Goal: Find specific page/section: Find specific page/section

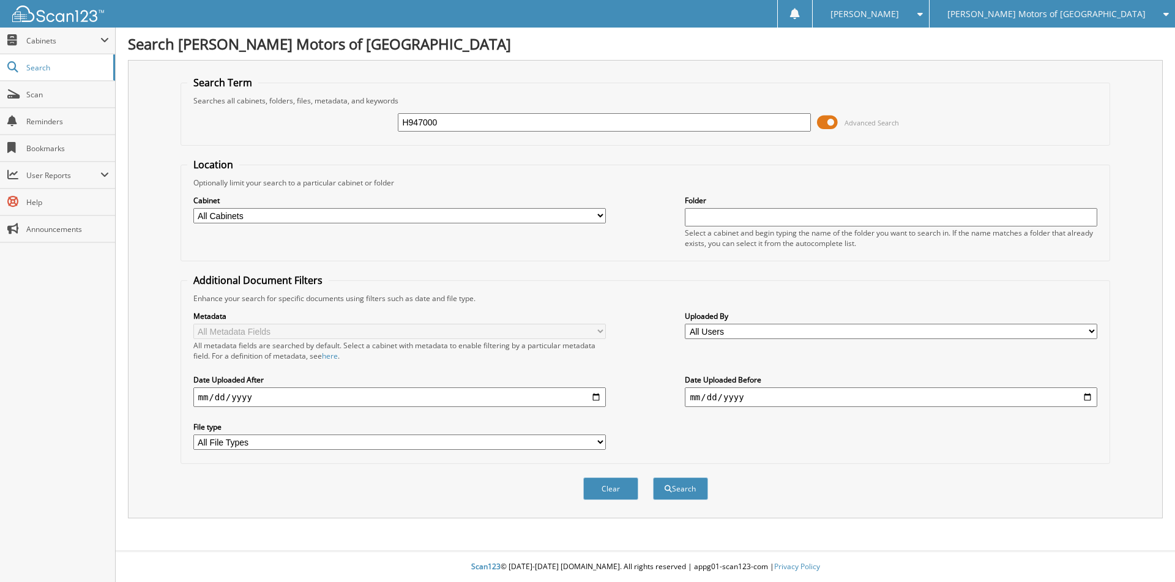
click at [653, 477] on button "Search" at bounding box center [680, 488] width 55 height 23
type input "H9470003."
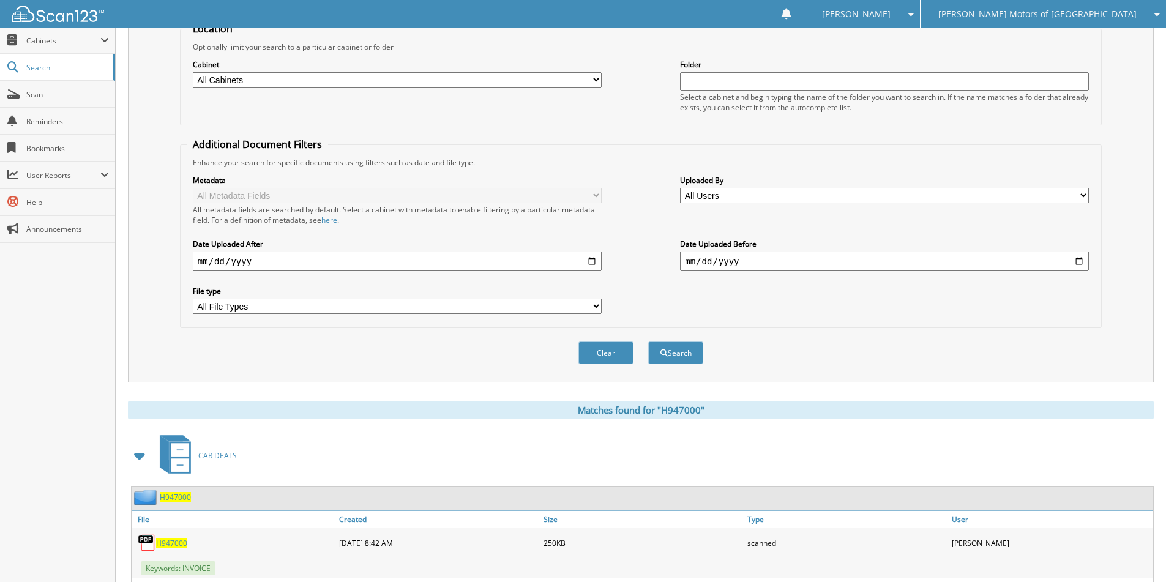
scroll to position [272, 0]
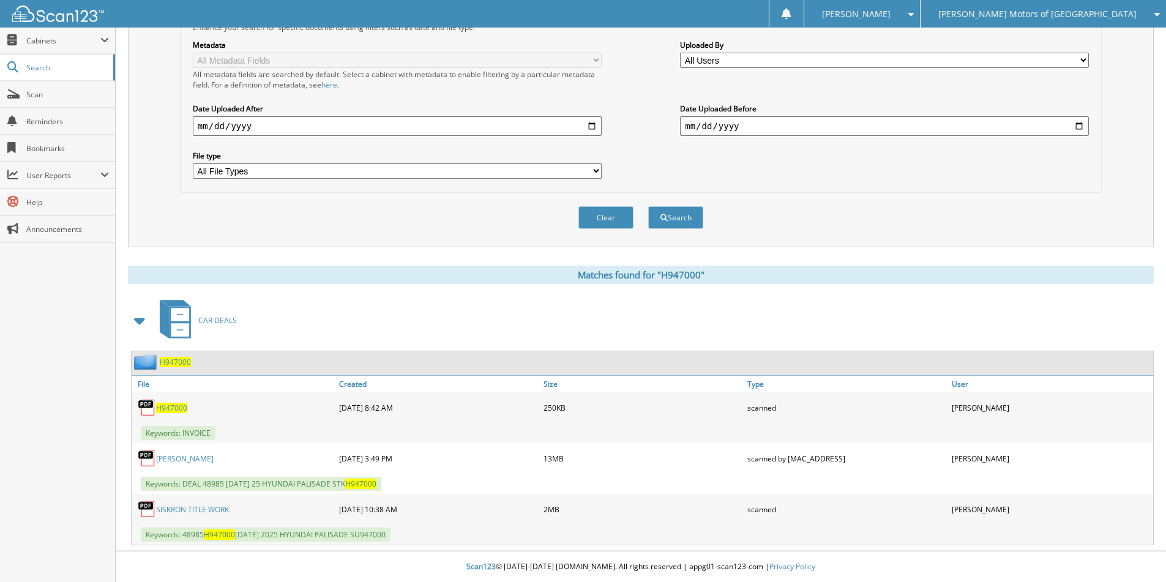
click at [174, 364] on span "H947000" at bounding box center [175, 362] width 31 height 10
